Goal: Information Seeking & Learning: Learn about a topic

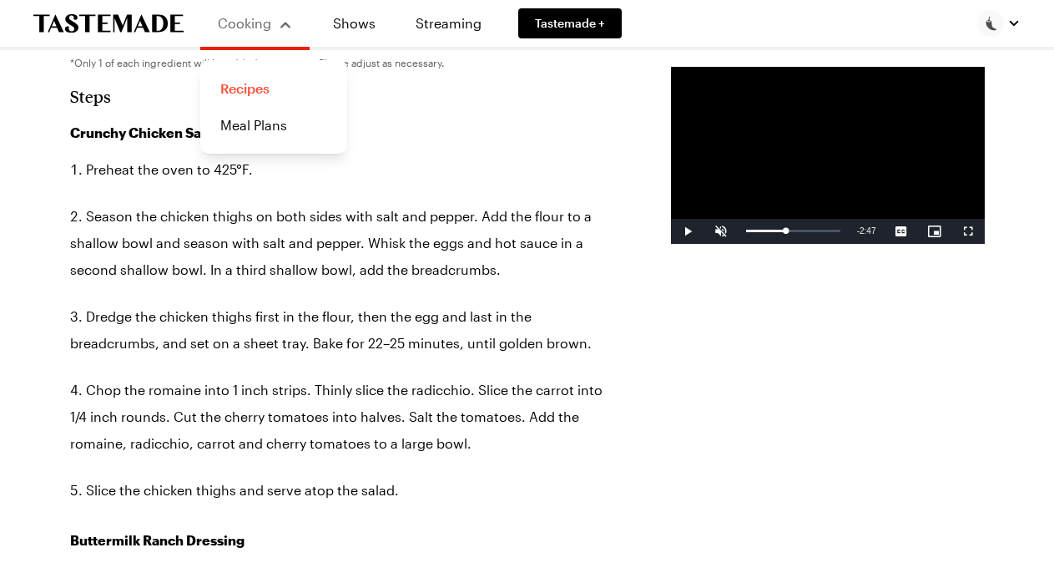
click at [240, 93] on link "Recipes" at bounding box center [273, 88] width 127 height 37
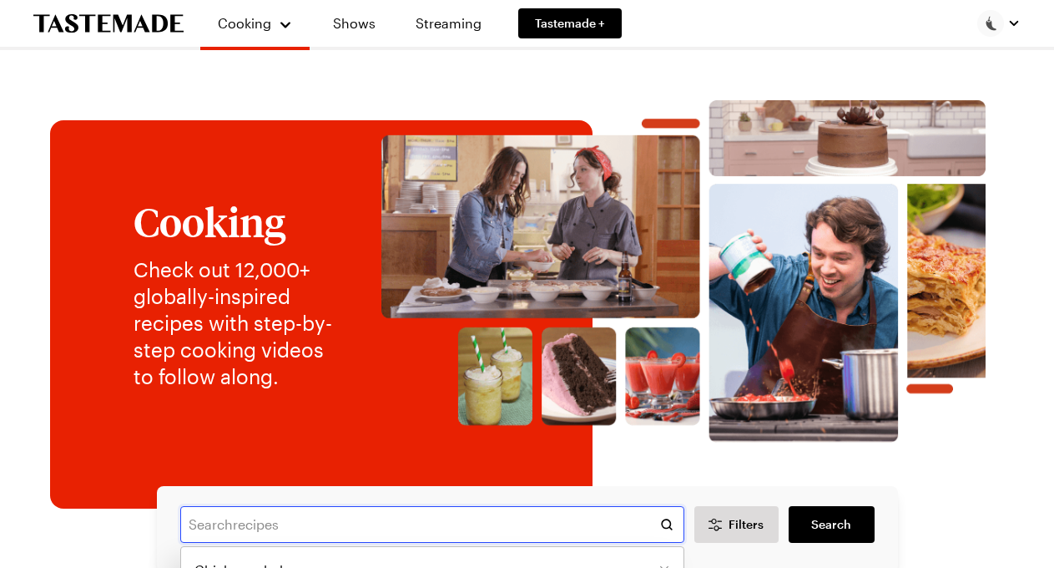
click at [309, 529] on input "text" at bounding box center [432, 524] width 504 height 37
type input "French toast"
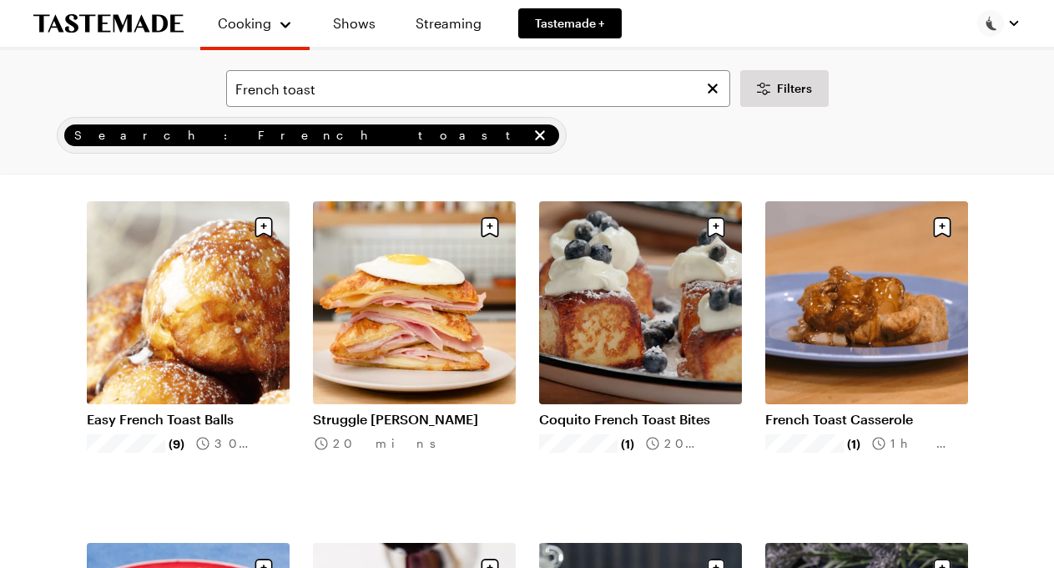
scroll to position [81, 0]
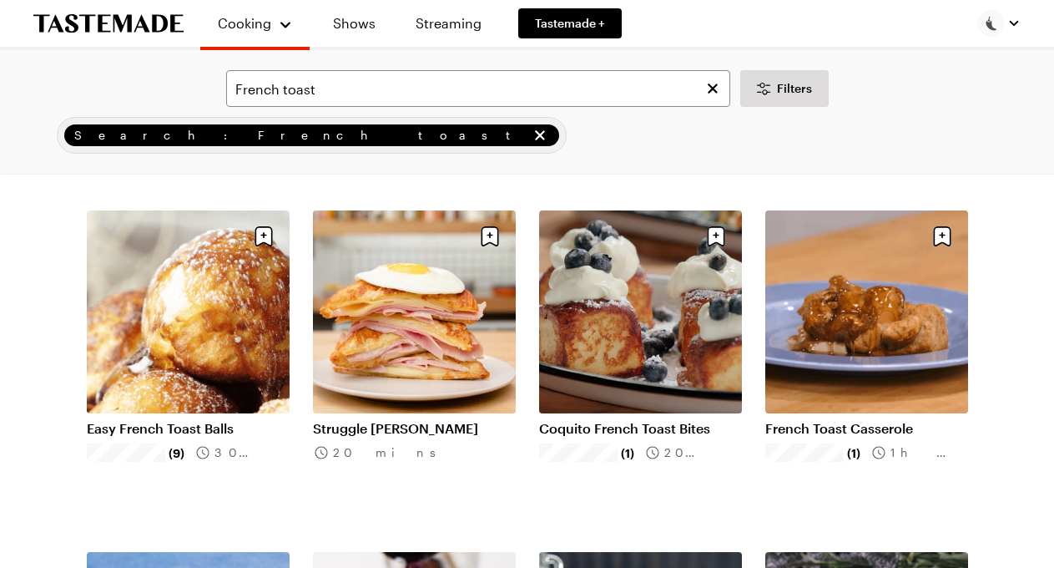
click at [821, 420] on link "French Toast Casserole" at bounding box center [866, 428] width 203 height 17
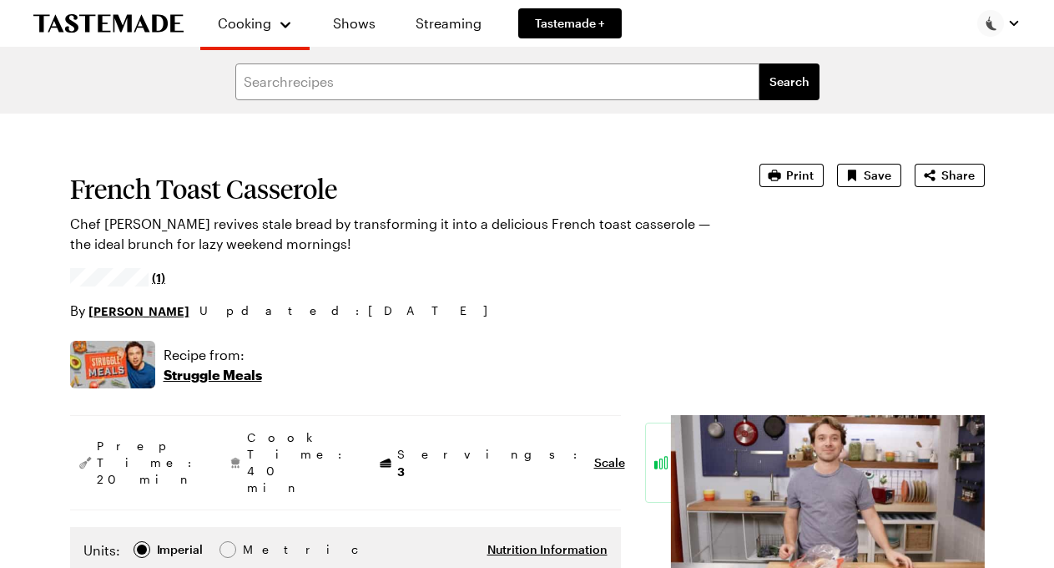
type textarea "x"
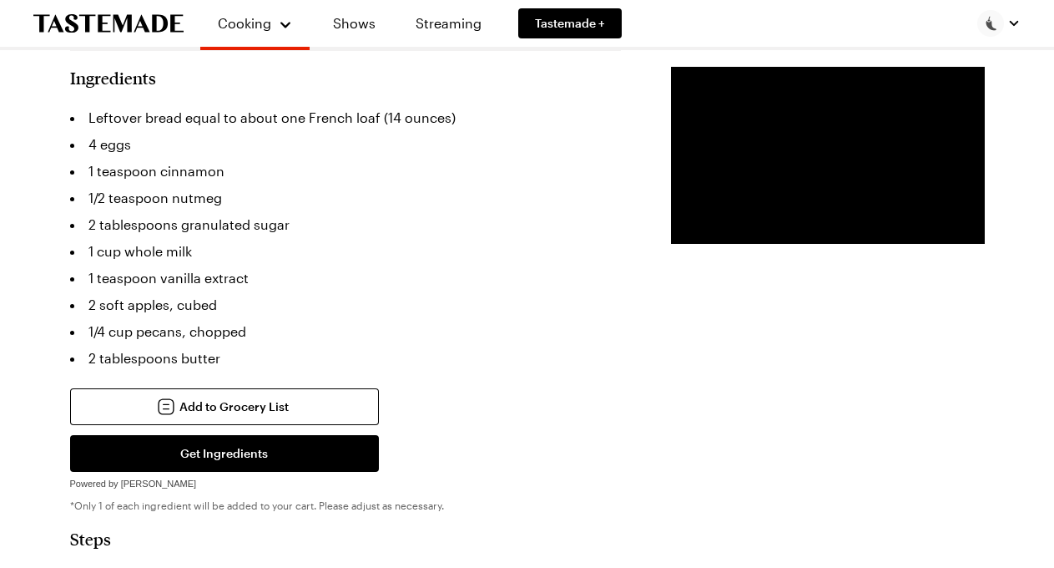
scroll to position [528, 0]
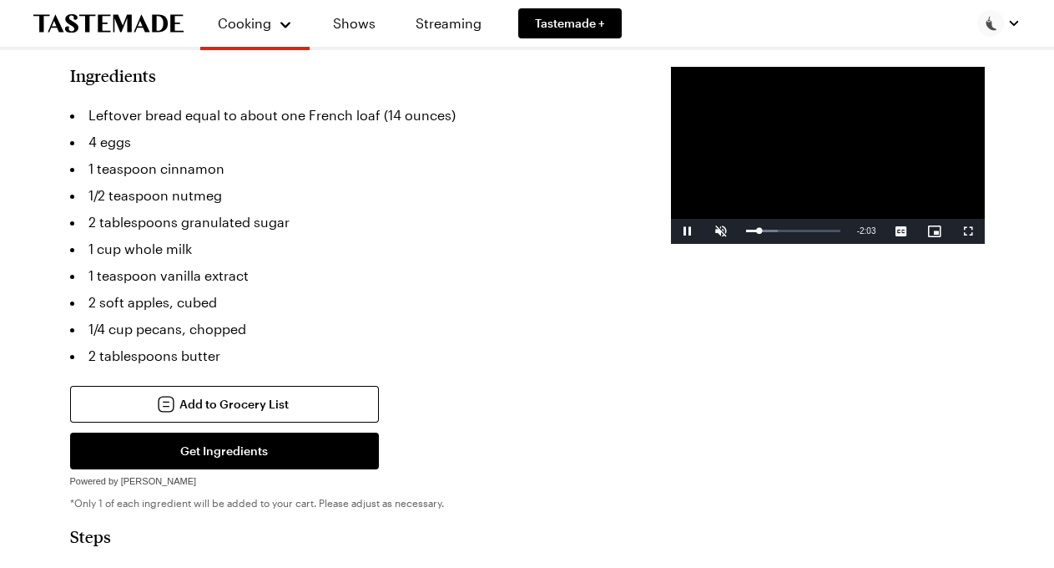
click at [671, 231] on span "Video Player" at bounding box center [687, 231] width 33 height 0
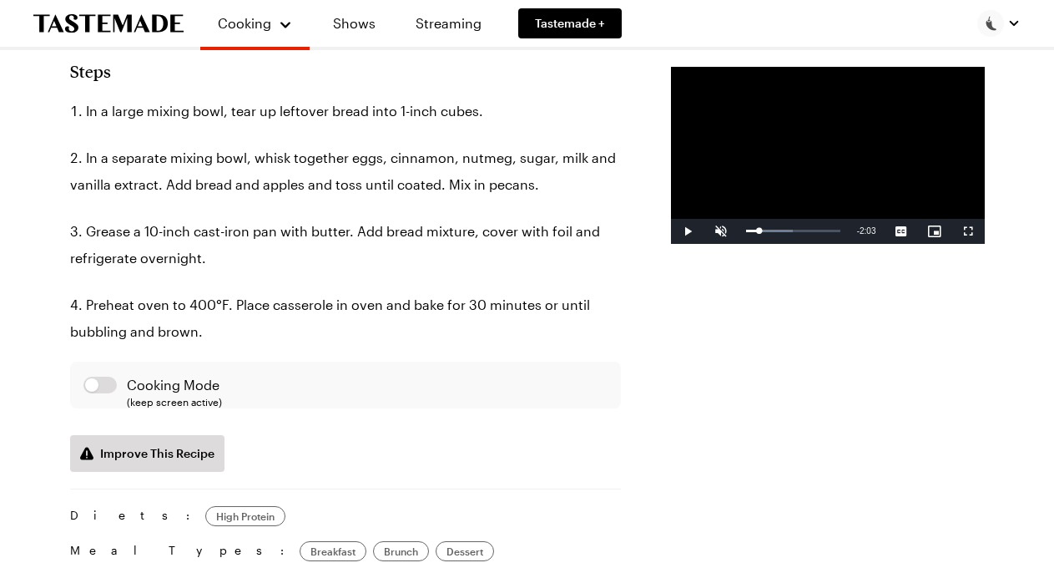
scroll to position [997, 0]
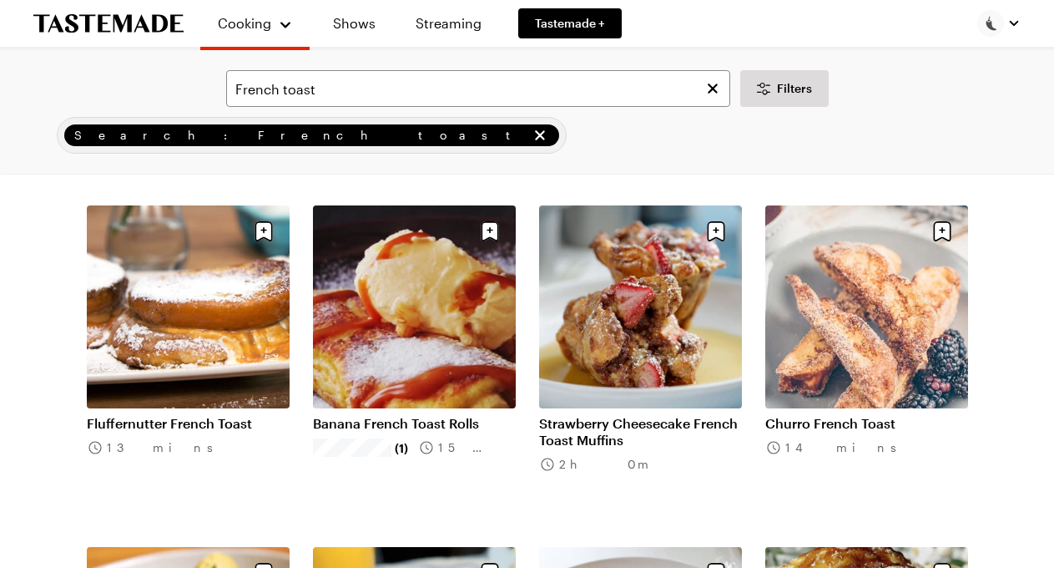
scroll to position [1454, 0]
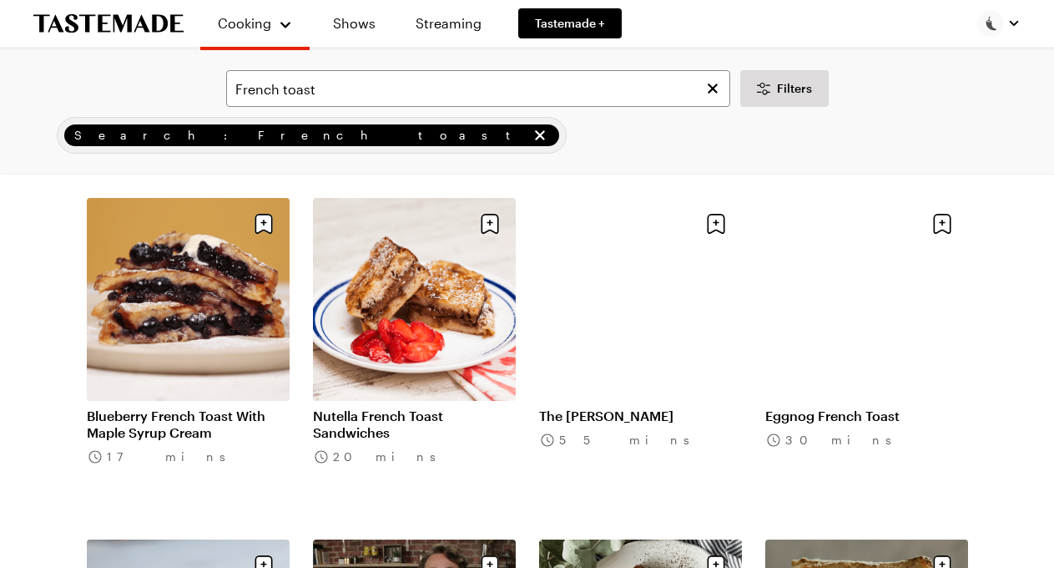
scroll to position [3167, 0]
